Goal: Task Accomplishment & Management: Manage account settings

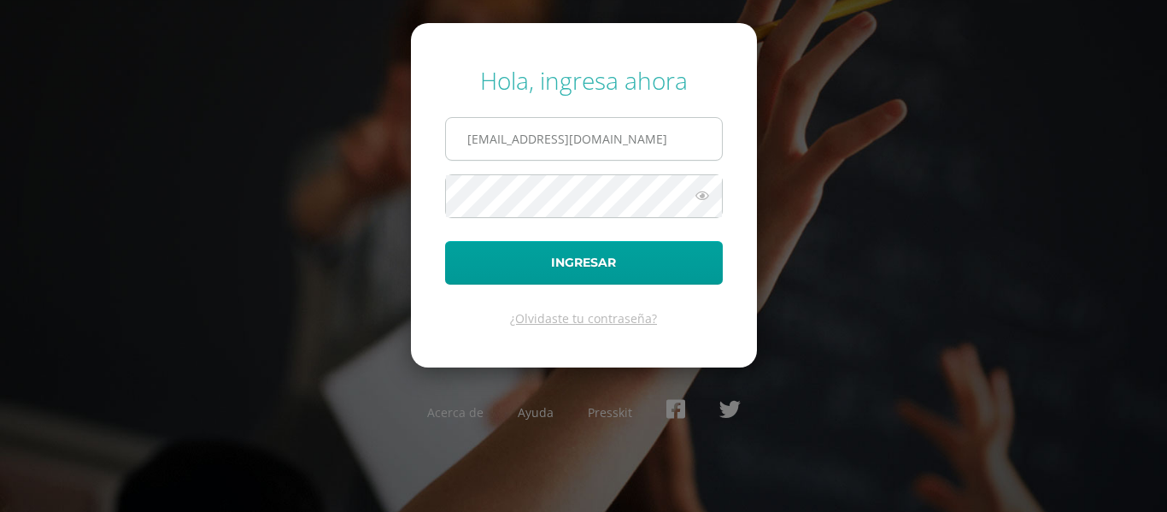
click at [602, 138] on input "480@laestrella.edu.gt" at bounding box center [584, 139] width 276 height 42
type input "2021212@laestrella.edu.gt"
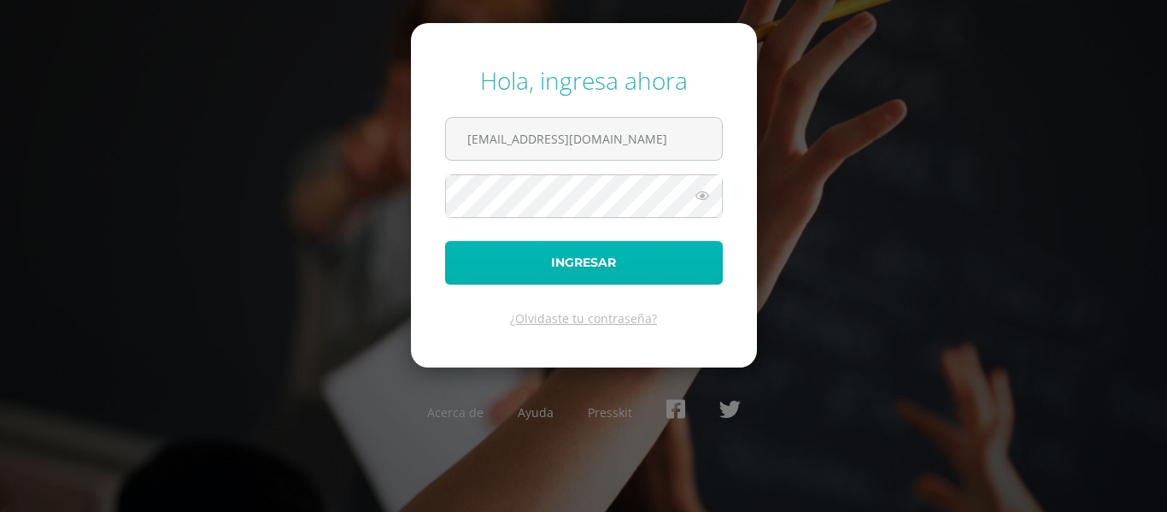
click at [558, 245] on button "Ingresar" at bounding box center [584, 263] width 278 height 44
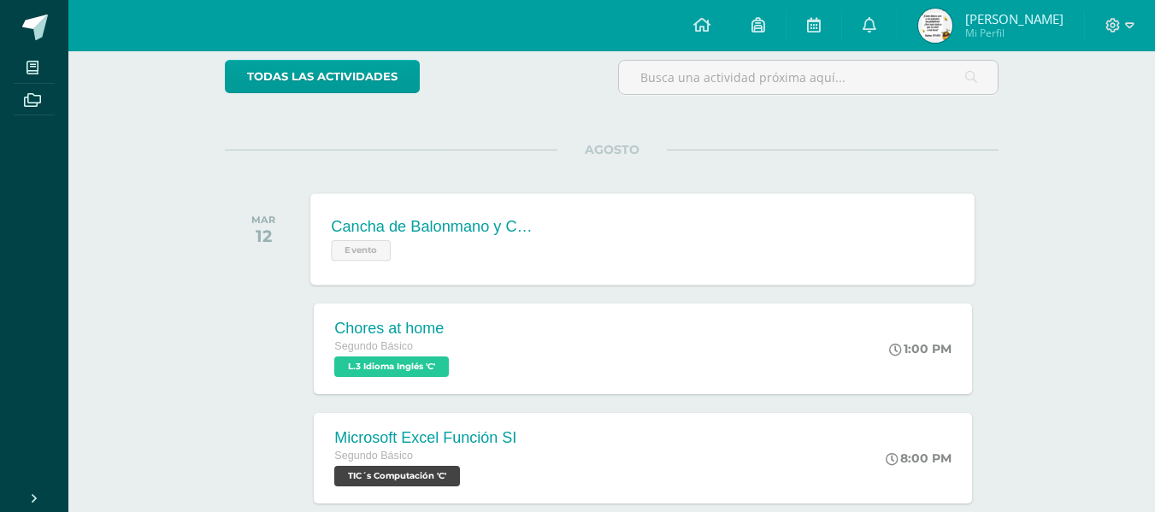
scroll to position [229, 0]
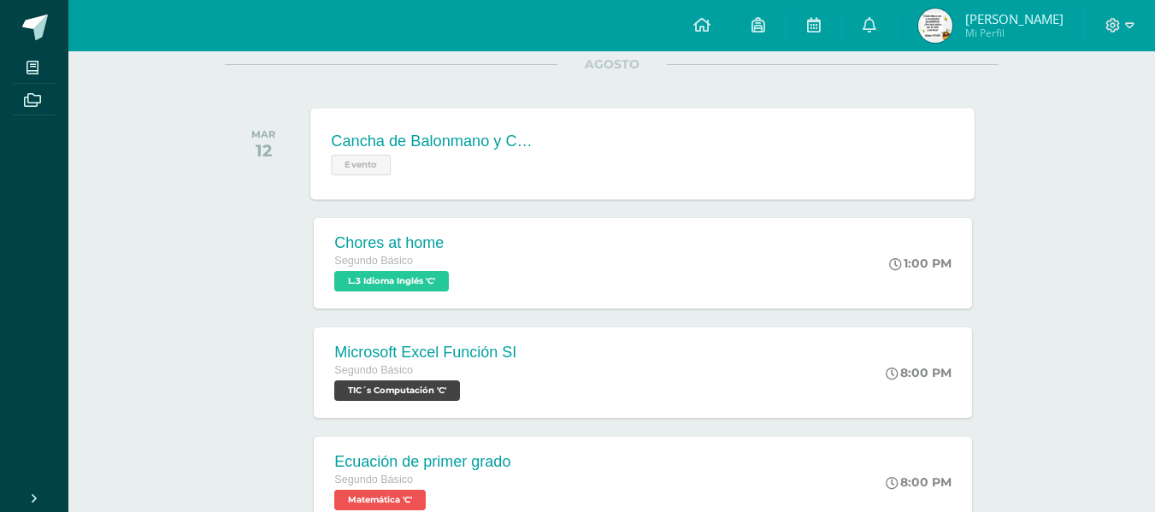
click at [630, 150] on div "Cancha de Balonmano y Contenido Evento Cancha de Balonmano y Contenido Evento C…" at bounding box center [643, 153] width 664 height 91
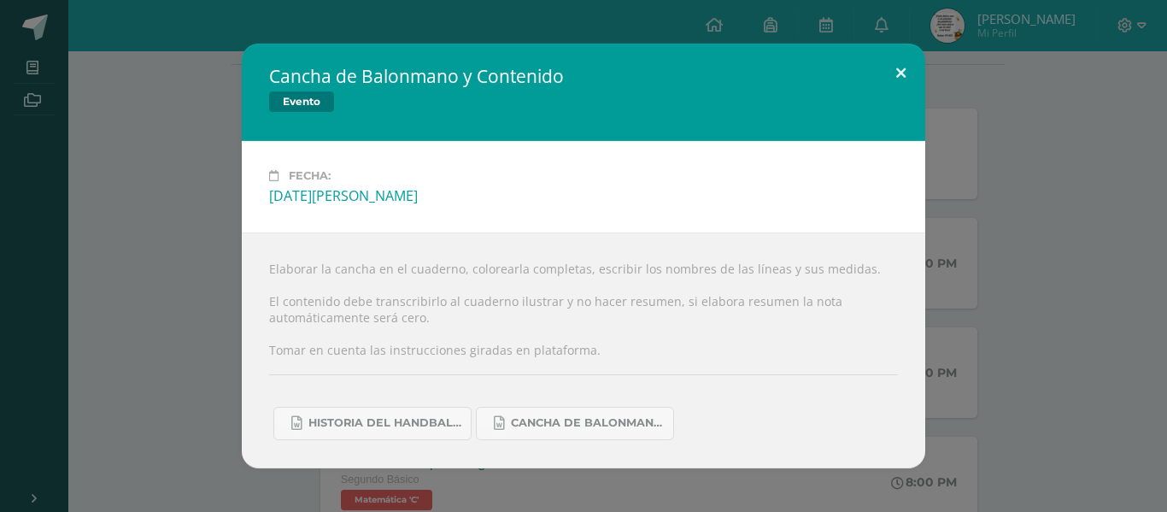
click at [899, 92] on button at bounding box center [901, 73] width 49 height 58
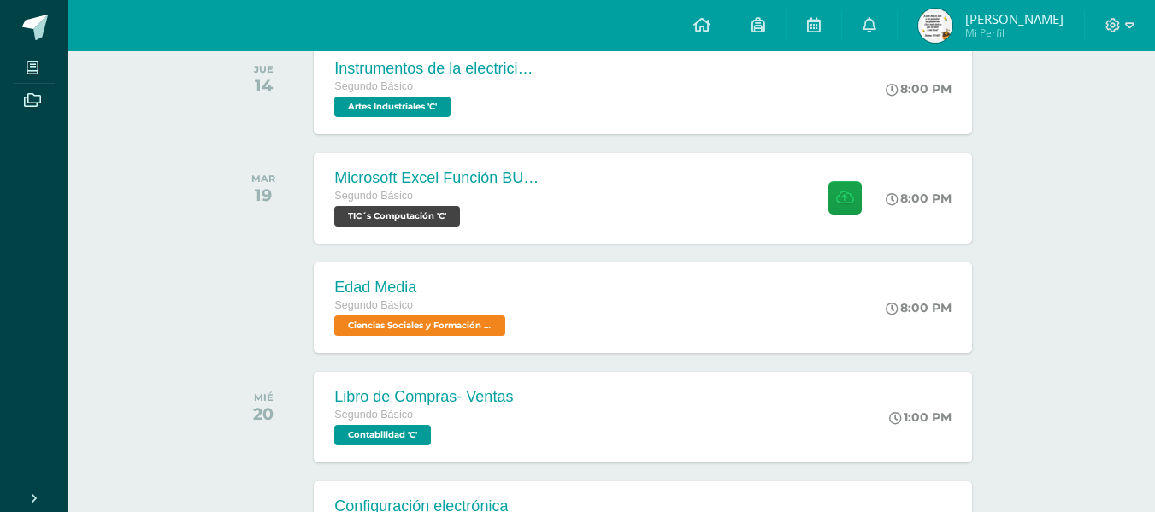
scroll to position [1084, 0]
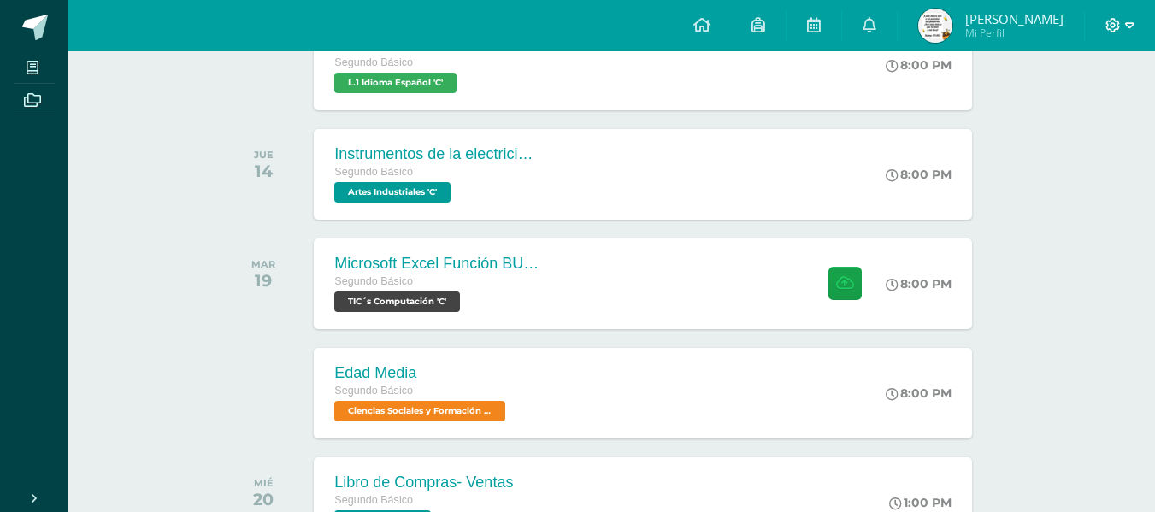
click at [1116, 27] on icon at bounding box center [1112, 25] width 15 height 15
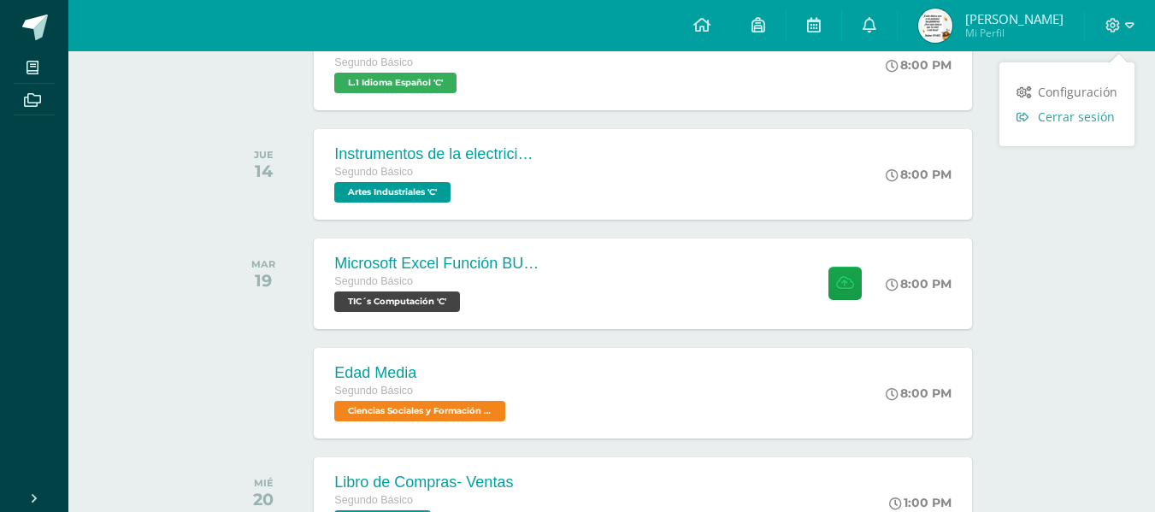
click at [1093, 112] on span "Cerrar sesión" at bounding box center [1076, 117] width 77 height 16
